Goal: Task Accomplishment & Management: Manage account settings

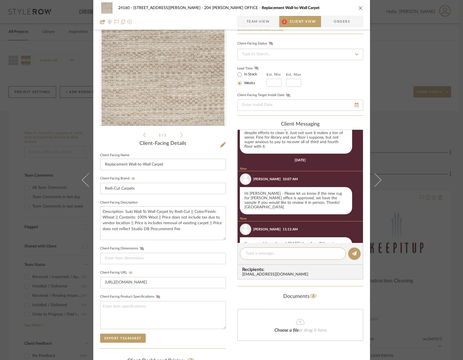
scroll to position [230, 0]
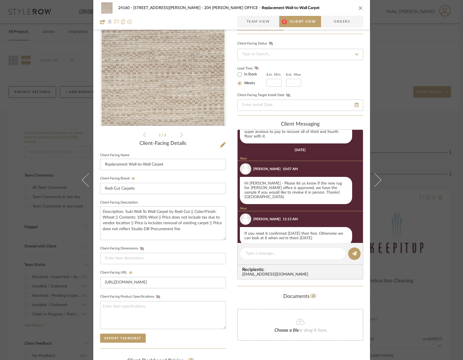
click at [181, 133] on icon at bounding box center [182, 135] width 3 height 5
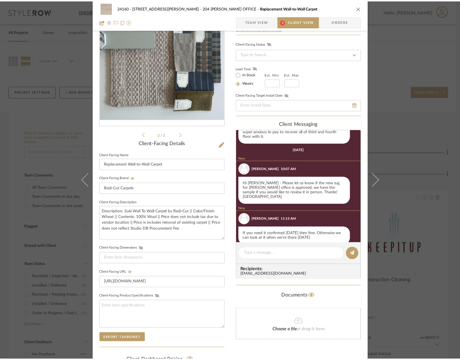
scroll to position [216, 0]
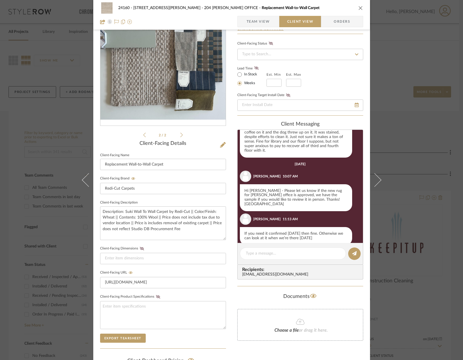
click at [405, 63] on div "24160 - 214 E 18th Street - Satow Elliot 204 STUART'S OFFICE Replacement Wall-t…" at bounding box center [231, 180] width 463 height 360
